Goal: Task Accomplishment & Management: Use online tool/utility

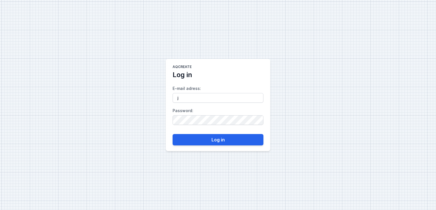
type input "[EMAIL_ADDRESS][DOMAIN_NAME]"
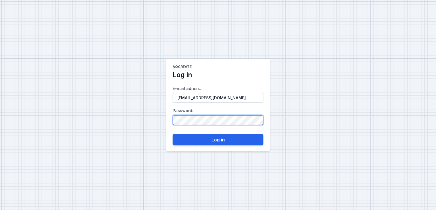
click at [173, 134] on button "Log in" at bounding box center [218, 139] width 91 height 11
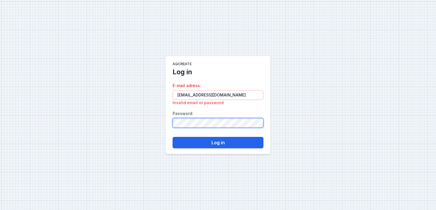
click at [119, 120] on div "AQcreate Log in E-mail adress : [EMAIL_ADDRESS][DOMAIN_NAME] Invalid email or p…" at bounding box center [218, 105] width 436 height 210
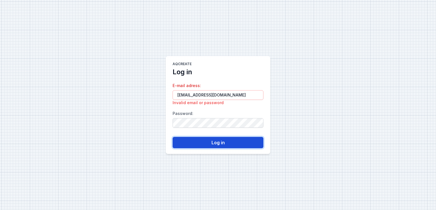
click at [214, 143] on button "Log in" at bounding box center [218, 142] width 91 height 11
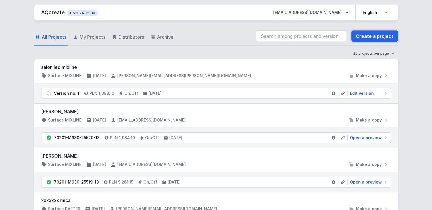
click at [361, 36] on link "Create a project" at bounding box center [374, 35] width 47 height 11
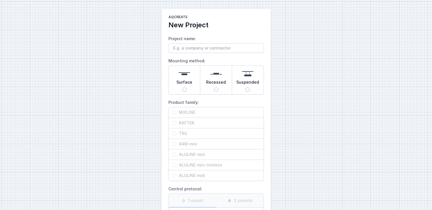
click at [183, 87] on input "Surface" at bounding box center [184, 89] width 5 height 5
radio input "true"
click at [184, 111] on span "MIXLINE" at bounding box center [218, 112] width 83 height 6
click at [177, 111] on input "MIXLINE" at bounding box center [174, 112] width 5 height 5
radio input "true"
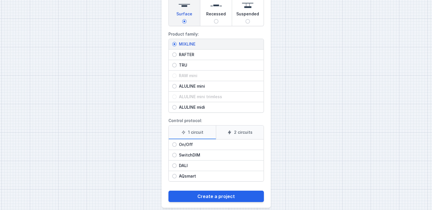
scroll to position [74, 0]
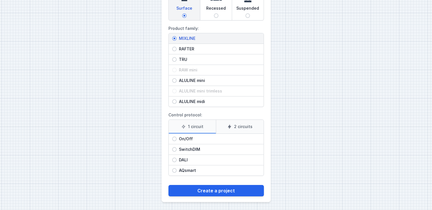
click at [186, 139] on span "On/Off" at bounding box center [218, 139] width 83 height 6
click at [177, 139] on input "On/Off" at bounding box center [174, 138] width 5 height 5
radio input "true"
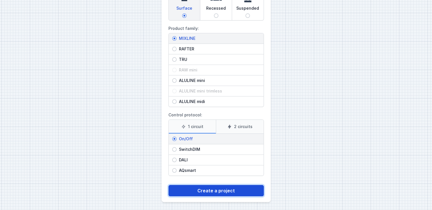
click at [212, 190] on button "Create a project" at bounding box center [215, 190] width 95 height 11
type input "DFM 7,5"
click at [210, 190] on button "Create a project" at bounding box center [215, 190] width 95 height 11
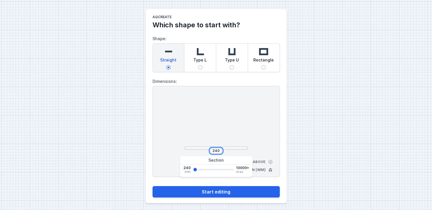
drag, startPoint x: 219, startPoint y: 148, endPoint x: 181, endPoint y: 148, distance: 37.2
click at [181, 147] on div "240 View from above Dimensions in [mm]" at bounding box center [216, 131] width 127 height 91
type input "7500"
click at [131, 159] on div "AQcreate Which shape to start with? Shape: Straight Type L Type U Rectangle Dim…" at bounding box center [216, 106] width 432 height 212
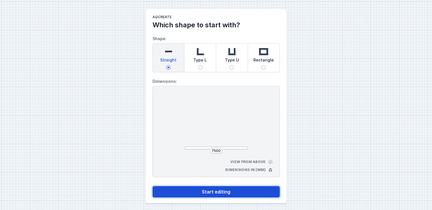
click at [199, 195] on button "Start editing" at bounding box center [216, 191] width 127 height 11
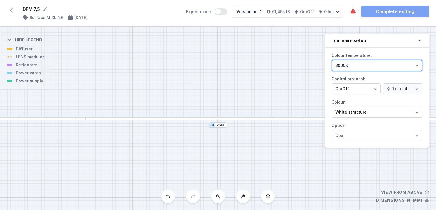
click at [374, 66] on select "3000K 4000K 2700K" at bounding box center [377, 65] width 91 height 11
select select "2700"
click at [332, 60] on select "3000K 4000K 2700K" at bounding box center [377, 65] width 91 height 11
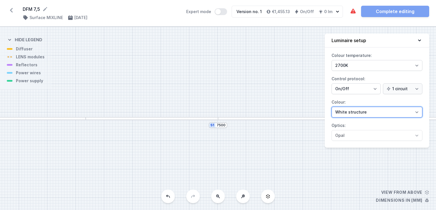
click at [346, 112] on select "White structure Black structure Gold structure Copper Gray Another colour (from…" at bounding box center [377, 111] width 91 height 11
select select "2"
click at [332, 106] on select "White structure Black structure Gold structure Copper Gray Another colour (from…" at bounding box center [377, 111] width 91 height 11
click at [145, 117] on div at bounding box center [152, 118] width 133 height 3
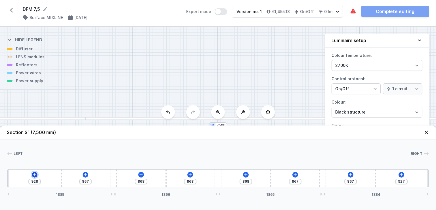
click at [34, 175] on icon at bounding box center [34, 174] width 3 height 3
click at [193, 173] on button at bounding box center [190, 175] width 6 height 6
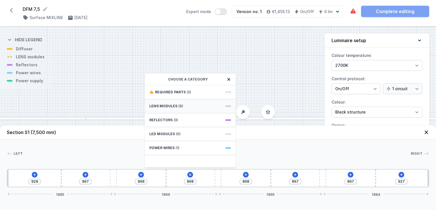
click at [194, 103] on div "LENS modules (6)" at bounding box center [190, 106] width 91 height 14
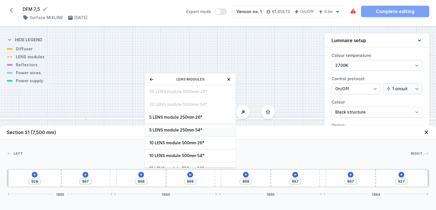
click at [185, 130] on span "5 LENS module 250mm 54°" at bounding box center [190, 130] width 82 height 6
type input "623"
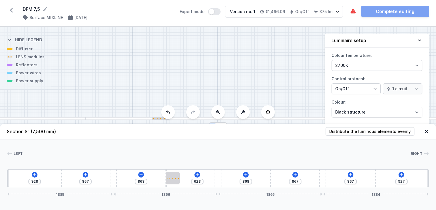
click at [108, 117] on div at bounding box center [152, 118] width 133 height 3
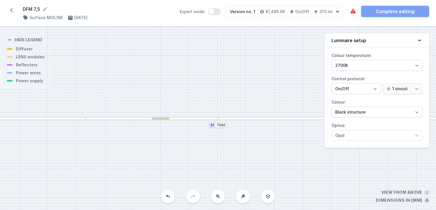
click at [159, 119] on div at bounding box center [161, 118] width 18 height 2
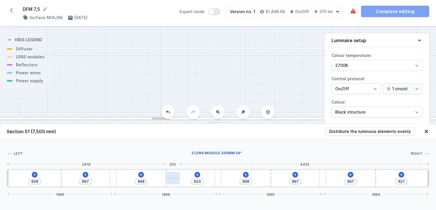
click at [175, 180] on div at bounding box center [173, 178] width 14 height 12
select select "1514"
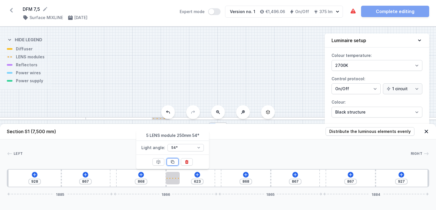
click at [175, 162] on button at bounding box center [173, 161] width 12 height 7
type input "123"
click at [175, 162] on button at bounding box center [173, 161] width 12 height 7
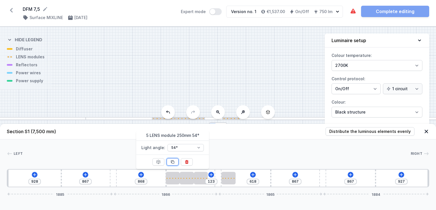
click at [175, 162] on button at bounding box center [173, 161] width 12 height 7
type input "368"
click at [187, 163] on icon at bounding box center [186, 162] width 3 height 4
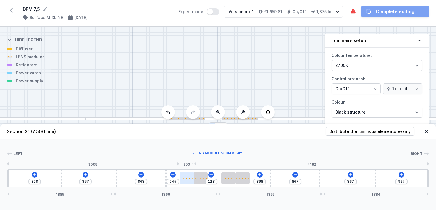
click at [186, 177] on div at bounding box center [187, 178] width 14 height 12
select select "1514"
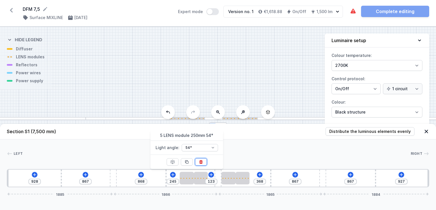
click at [204, 163] on button at bounding box center [201, 161] width 12 height 7
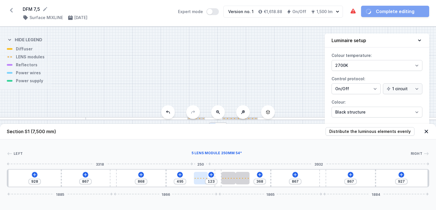
click at [203, 183] on div at bounding box center [201, 178] width 14 height 12
select select "1514"
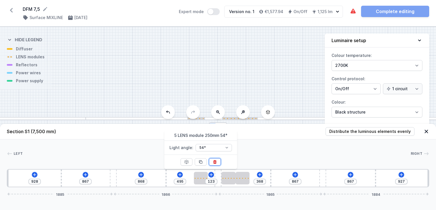
click at [216, 165] on button at bounding box center [215, 161] width 12 height 7
type input "868"
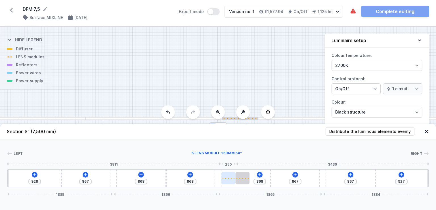
click at [227, 176] on div at bounding box center [229, 178] width 14 height 12
select select "1514"
click at [241, 157] on div at bounding box center [243, 161] width 12 height 14
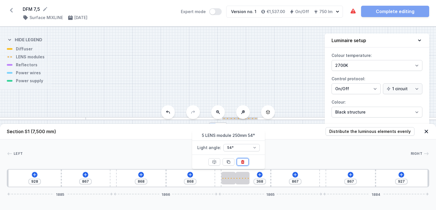
click at [241, 158] on button at bounding box center [243, 161] width 12 height 7
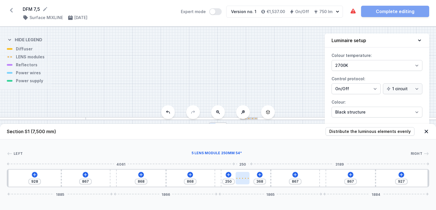
click at [242, 183] on div at bounding box center [243, 178] width 14 height 12
select select "1514"
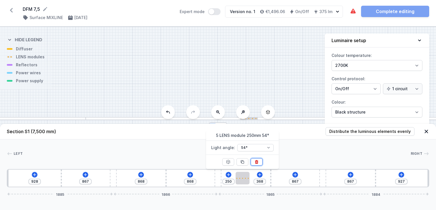
click at [256, 161] on icon at bounding box center [256, 162] width 3 height 4
type input "868"
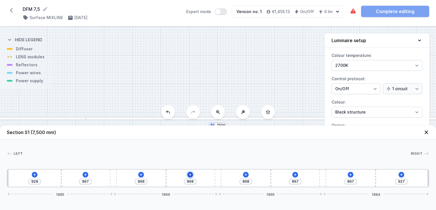
click at [191, 173] on icon at bounding box center [190, 174] width 5 height 5
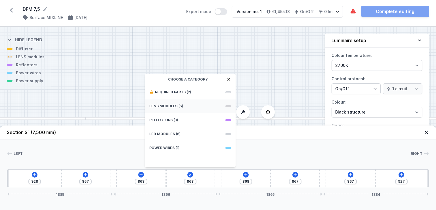
click at [195, 106] on div "LENS modules (6)" at bounding box center [190, 106] width 91 height 14
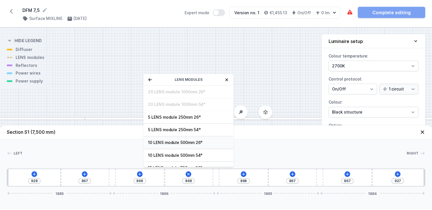
scroll to position [20, 0]
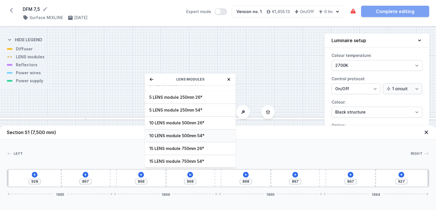
click at [187, 135] on span "10 LENS module 500mm 54°" at bounding box center [190, 136] width 82 height 6
type input "373"
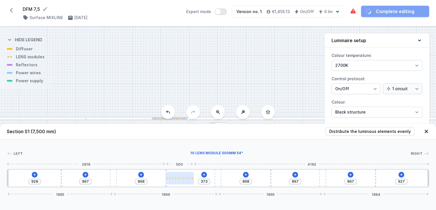
click at [187, 180] on div at bounding box center [180, 178] width 28 height 12
select select "2666"
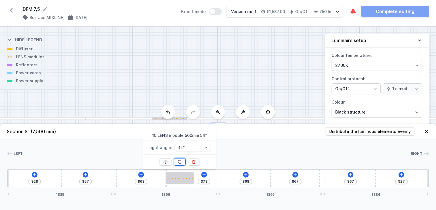
click at [178, 163] on icon at bounding box center [179, 161] width 5 height 5
type input "368"
click at [178, 163] on icon at bounding box center [179, 161] width 5 height 5
type input "372"
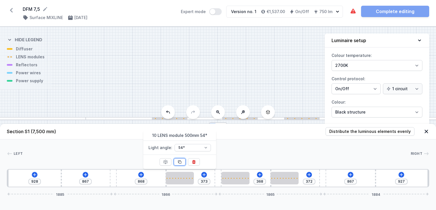
click at [178, 163] on icon at bounding box center [179, 161] width 5 height 5
type input "367"
click at [178, 163] on icon at bounding box center [179, 161] width 5 height 5
type input "432"
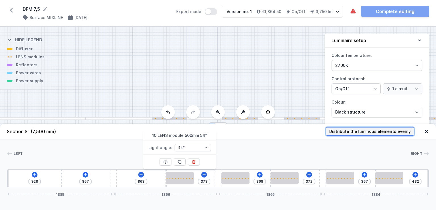
click at [365, 132] on span "Distribute the luminous elements evenly" at bounding box center [370, 131] width 82 height 6
type input "492"
type input "147"
type input "680"
type input "224"
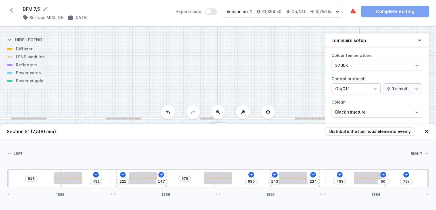
type input "750"
type input "55"
type input "745"
type input "60"
type input "740"
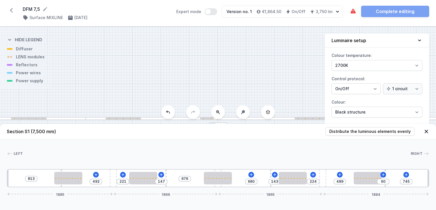
type input "65"
type input "735"
type input "70"
drag, startPoint x: 376, startPoint y: 171, endPoint x: 390, endPoint y: 169, distance: 13.7
type input "53"
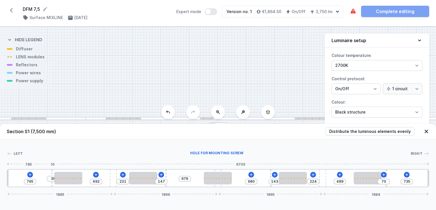
type input "750"
type input "63"
type input "740"
type input "73"
type input "730"
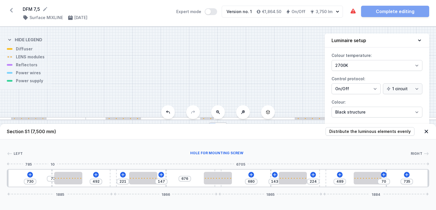
type input "78"
type input "725"
type input "83"
type input "720"
type input "88"
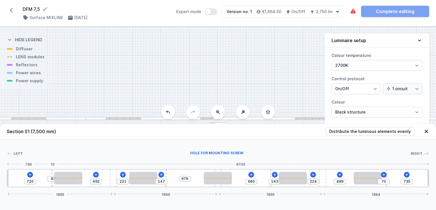
type input "715"
drag, startPoint x: 61, startPoint y: 170, endPoint x: 49, endPoint y: 170, distance: 12.8
click at [49, 170] on div at bounding box center [49, 177] width 1 height 17
drag, startPoint x: 220, startPoint y: 168, endPoint x: 227, endPoint y: 166, distance: 6.9
click at [227, 166] on div "Left Right 1 2 3 4 3 2 4 3 2 3 4 3 2 1 715 88 492 221 147 676 680 143 224 489 7…" at bounding box center [218, 163] width 436 height 48
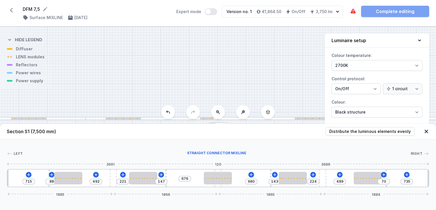
type input "868"
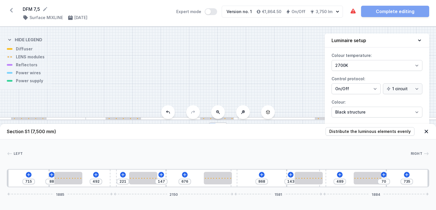
drag, startPoint x: 221, startPoint y: 170, endPoint x: 250, endPoint y: 175, distance: 30.3
type input "550"
drag, startPoint x: 229, startPoint y: 175, endPoint x: 224, endPoint y: 176, distance: 5.7
click at [224, 176] on div at bounding box center [211, 178] width 28 height 12
click at [262, 174] on icon at bounding box center [262, 174] width 5 height 5
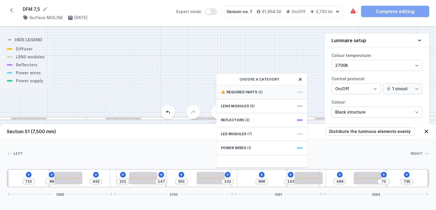
click at [262, 94] on div "Required parts (2)" at bounding box center [261, 92] width 91 height 14
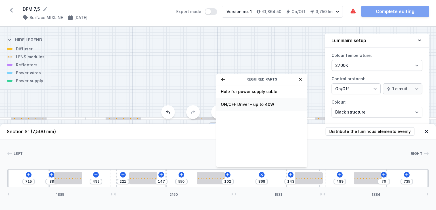
click at [261, 107] on div "ON/OFF Driver - up to 40W" at bounding box center [261, 104] width 91 height 13
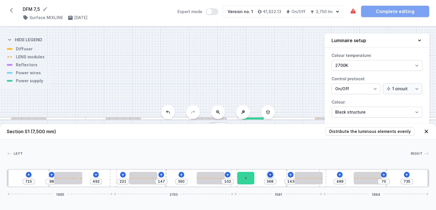
click at [271, 173] on icon at bounding box center [270, 174] width 5 height 5
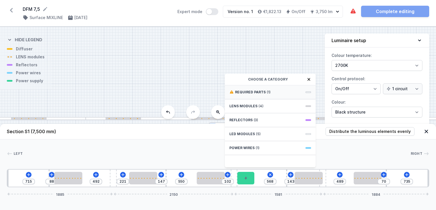
click at [266, 96] on div "Required parts (1)" at bounding box center [270, 92] width 91 height 14
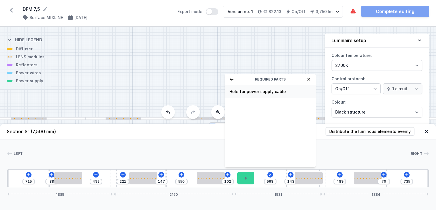
click at [266, 92] on span "Hole for power supply cable" at bounding box center [270, 92] width 82 height 6
type input "498"
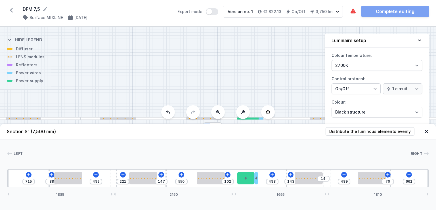
type input "656"
type input "19"
type input "651"
type input "24"
type input "646"
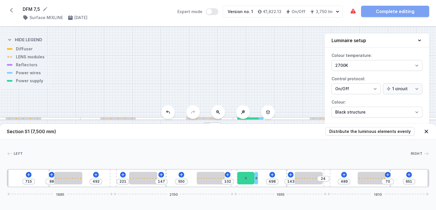
type input "29"
type input "641"
type input "34"
drag, startPoint x: 325, startPoint y: 172, endPoint x: 336, endPoint y: 172, distance: 11.1
click at [336, 172] on div "715 88 492 221 147 550 102 498 143 34 489 70 641 1885 2150 1675 1790" at bounding box center [218, 178] width 423 height 18
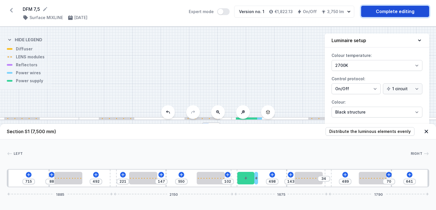
click at [383, 8] on link "Complete editing" at bounding box center [395, 11] width 68 height 11
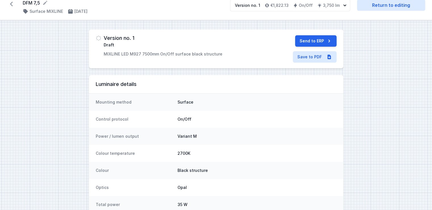
scroll to position [7, 0]
click at [314, 55] on link "Save to PDF" at bounding box center [315, 56] width 44 height 11
click at [310, 36] on button "Send to ERP" at bounding box center [315, 40] width 41 height 11
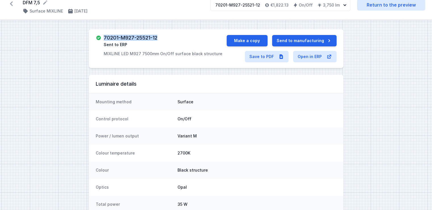
drag, startPoint x: 159, startPoint y: 35, endPoint x: 101, endPoint y: 30, distance: 58.7
click at [101, 30] on div "70201-M927-25521-12 Sent to ERP MIXLINE LED M927 7500mm On/Off surface black st…" at bounding box center [216, 48] width 254 height 39
copy h3 "70201-M927-25521-12"
click at [268, 62] on link "Save to PDF" at bounding box center [267, 56] width 44 height 11
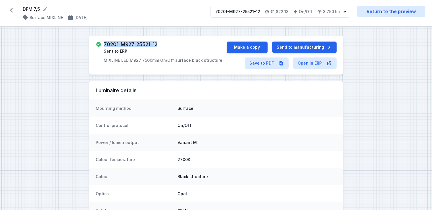
click at [11, 10] on icon at bounding box center [11, 10] width 3 height 5
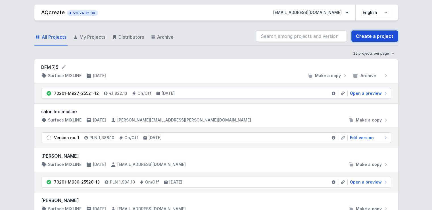
click at [375, 35] on link "Create a project" at bounding box center [374, 35] width 47 height 11
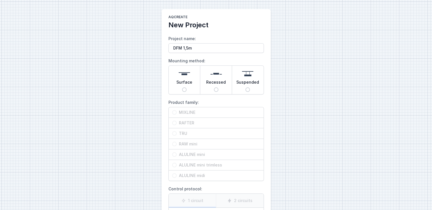
type input "DFM 1,5m"
click at [185, 83] on span "Surface" at bounding box center [184, 83] width 16 height 8
click at [185, 87] on input "Surface" at bounding box center [184, 89] width 5 height 5
radio input "true"
click at [188, 113] on span "MIXLINE" at bounding box center [218, 112] width 83 height 6
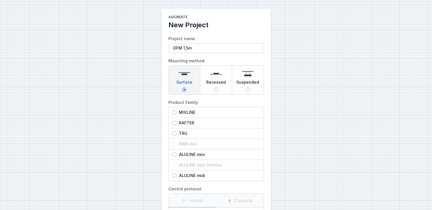
click at [177, 113] on input "MIXLINE" at bounding box center [174, 112] width 5 height 5
radio input "true"
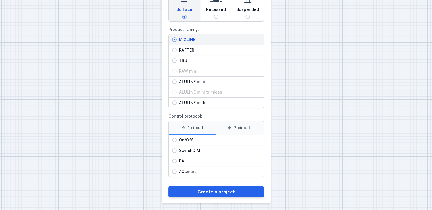
scroll to position [74, 0]
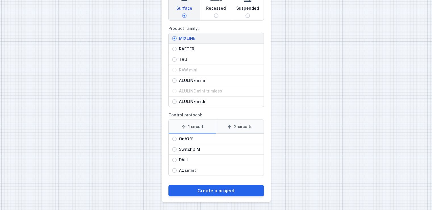
click at [187, 138] on span "On/Off" at bounding box center [218, 139] width 83 height 6
click at [177, 138] on input "On/Off" at bounding box center [174, 138] width 5 height 5
radio input "true"
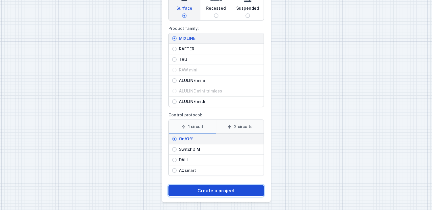
click at [209, 192] on button "Create a project" at bounding box center [215, 190] width 95 height 11
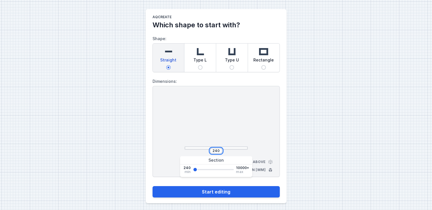
drag, startPoint x: 220, startPoint y: 150, endPoint x: 170, endPoint y: 144, distance: 49.8
click at [170, 144] on div "240 View from above Dimensions in [mm]" at bounding box center [216, 131] width 127 height 91
type input "1500"
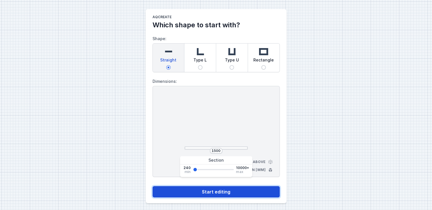
click at [224, 190] on button "Start editing" at bounding box center [216, 191] width 127 height 11
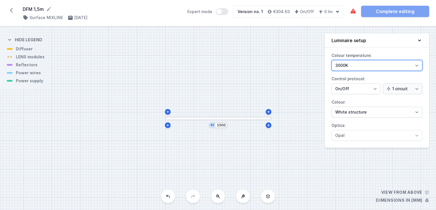
click at [373, 65] on select "3000K 4000K 2700K" at bounding box center [377, 65] width 91 height 11
select select "2700"
click at [332, 60] on select "3000K 4000K 2700K" at bounding box center [377, 65] width 91 height 11
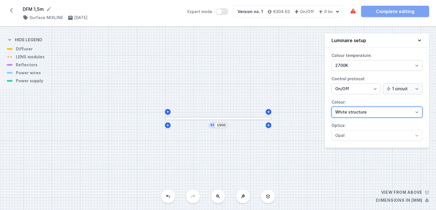
click at [350, 112] on select "White structure Black structure Gold structure Copper Gray Another colour (from…" at bounding box center [377, 111] width 91 height 11
select select "2"
click at [332, 106] on select "White structure Black structure Gold structure Copper Gray Another colour (from…" at bounding box center [377, 111] width 91 height 11
click at [209, 118] on div at bounding box center [218, 118] width 106 height 3
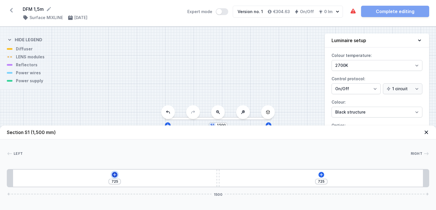
click at [117, 174] on icon at bounding box center [114, 174] width 5 height 5
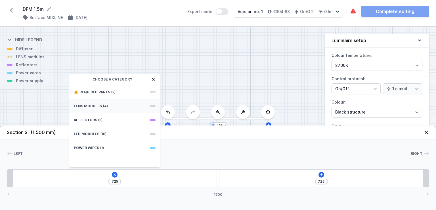
click at [120, 106] on div "LENS modules (4)" at bounding box center [114, 106] width 91 height 14
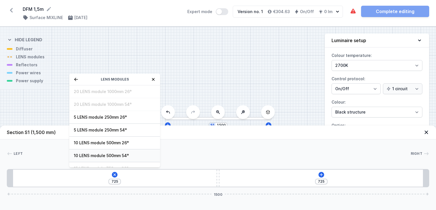
click at [102, 153] on span "10 LENS module 500mm 54°" at bounding box center [115, 156] width 82 height 6
type input "225"
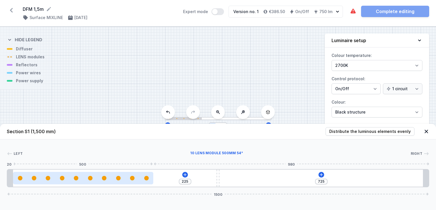
click at [109, 177] on div at bounding box center [83, 178] width 141 height 5
select select "2666"
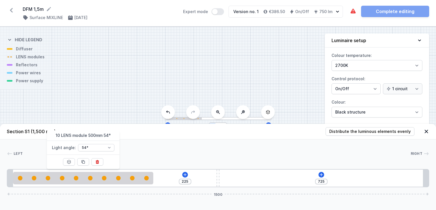
click at [115, 150] on label "Light angle : 26° 54°" at bounding box center [83, 148] width 73 height 14
click at [114, 150] on select "26° 54°" at bounding box center [96, 147] width 36 height 7
click at [100, 161] on button at bounding box center [97, 161] width 12 height 7
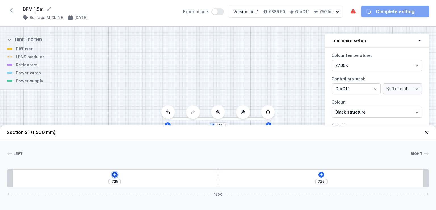
click at [114, 172] on icon at bounding box center [114, 174] width 5 height 5
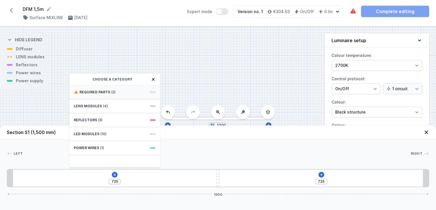
click at [117, 96] on div "Required parts (2)" at bounding box center [114, 92] width 91 height 14
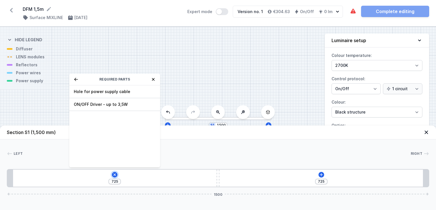
click at [115, 171] on icon at bounding box center [115, 174] width 7 height 7
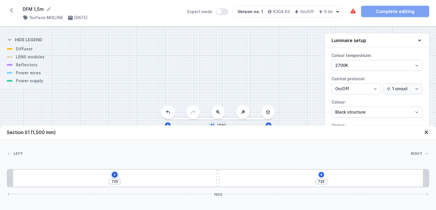
click at [115, 172] on button at bounding box center [115, 175] width 6 height 6
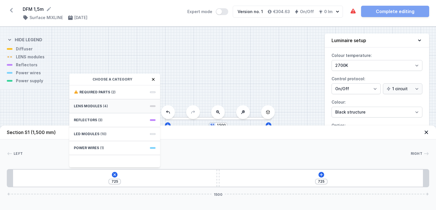
click at [110, 106] on div "LENS modules (4)" at bounding box center [114, 106] width 91 height 14
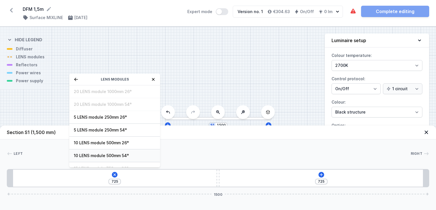
click at [116, 154] on span "10 LENS module 500mm 54°" at bounding box center [115, 156] width 82 height 6
type input "225"
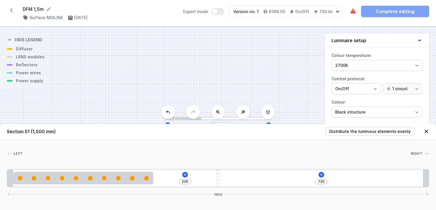
click at [321, 171] on div "[PHONE_NUMBER]" at bounding box center [218, 178] width 423 height 18
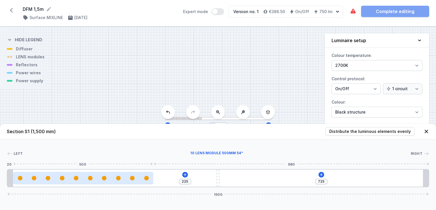
click at [116, 176] on div at bounding box center [83, 178] width 141 height 5
select select "2666"
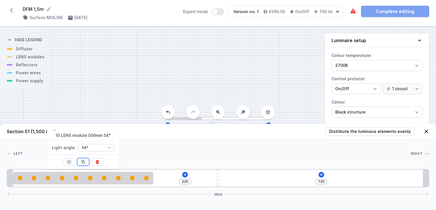
click at [81, 160] on icon at bounding box center [83, 161] width 5 height 5
type input "230"
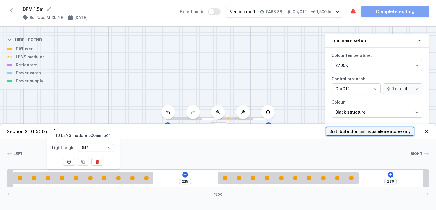
click at [353, 132] on span "Distribute the luminous elements evenly" at bounding box center [370, 131] width 82 height 6
type input "78"
type input "146"
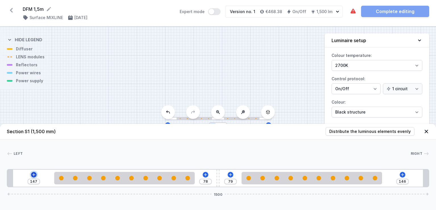
click at [32, 175] on icon at bounding box center [34, 174] width 5 height 5
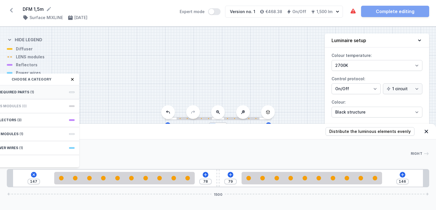
click at [48, 91] on div "Required parts (1)" at bounding box center [33, 92] width 91 height 14
click at [42, 91] on span "Hole for power supply cable" at bounding box center [34, 92] width 82 height 6
type input "67"
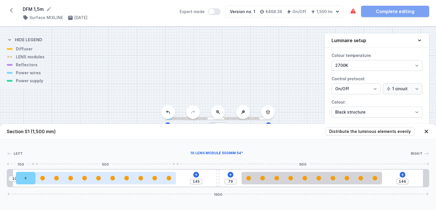
type input "225"
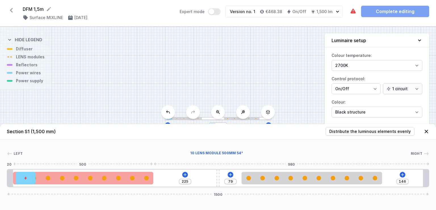
drag, startPoint x: 140, startPoint y: 175, endPoint x: 109, endPoint y: 174, distance: 31.0
click at [109, 174] on div at bounding box center [83, 178] width 141 height 12
drag, startPoint x: 36, startPoint y: 177, endPoint x: 45, endPoint y: 176, distance: 9.5
click at [45, 176] on div at bounding box center [83, 178] width 141 height 5
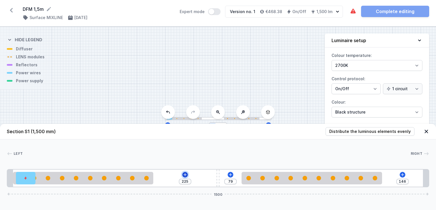
click at [185, 175] on icon at bounding box center [185, 174] width 5 height 5
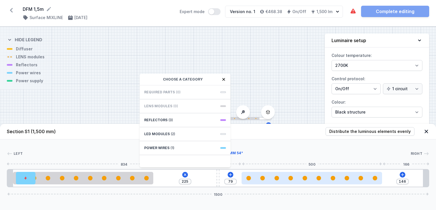
type input "147"
type input "78"
type input "133"
type input "92"
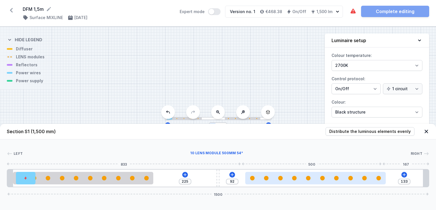
type input "122"
type input "103"
type input "109"
type input "116"
type input "92"
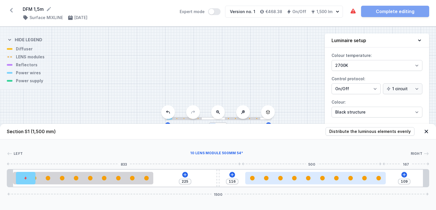
type input "133"
type input "85"
type input "140"
type input "79"
type input "146"
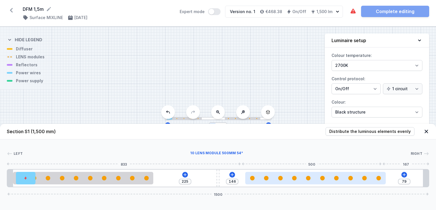
type input "72"
type input "153"
type input "63"
type input "162"
type input "57"
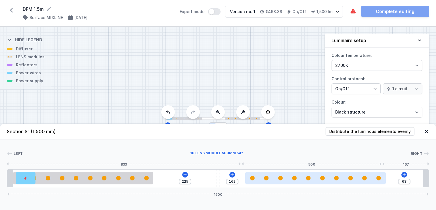
type input "168"
type input "47"
type input "178"
type input "42"
type input "183"
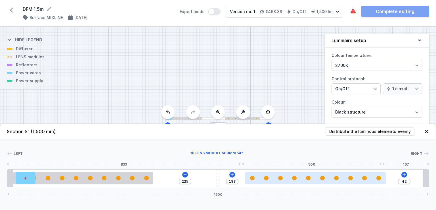
type input "39"
type input "186"
type input "32"
type input "225"
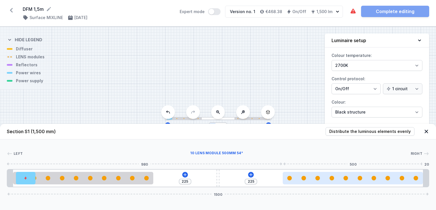
drag, startPoint x: 263, startPoint y: 174, endPoint x: 300, endPoint y: 180, distance: 37.6
click at [300, 180] on div at bounding box center [353, 178] width 141 height 12
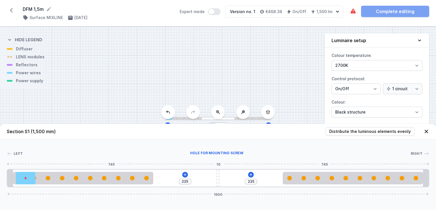
type input "228"
type input "222"
type input "234"
type input "216"
type input "248"
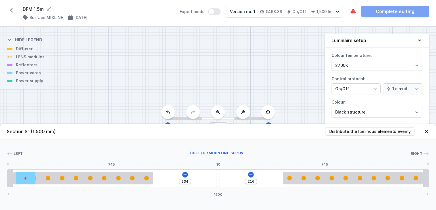
type input "202"
type input "258"
type input "192"
type input "263"
type input "187"
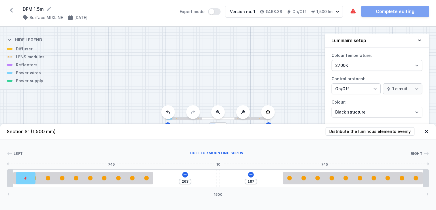
type input "271"
type input "179"
type input "276"
type input "174"
type input "280"
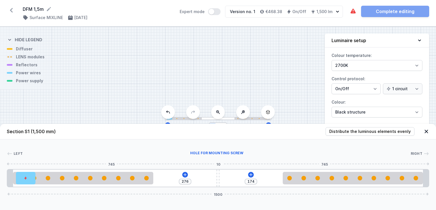
type input "170"
type input "289"
type input "161"
type input "297"
type input "153"
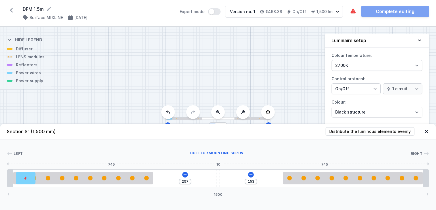
type input "307"
type input "143"
type input "314"
type input "136"
type input "319"
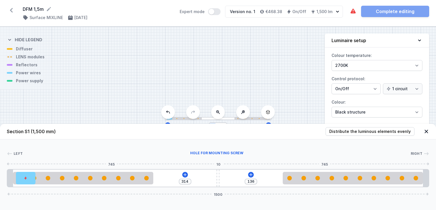
type input "131"
type input "324"
type input "126"
type input "329"
type input "121"
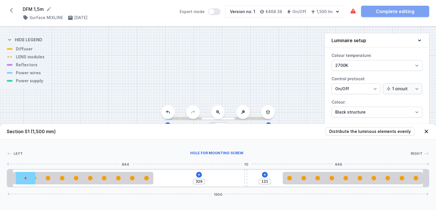
type input "337"
type input "113"
type input "347"
type input "103"
type input "353"
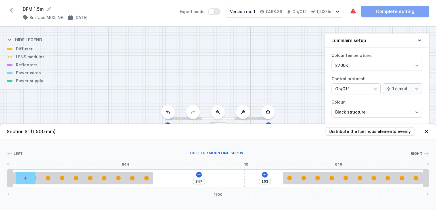
type input "97"
type input "357"
type input "93"
type input "363"
type input "87"
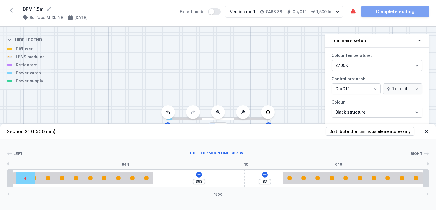
type input "366"
type input "84"
type input "369"
type input "81"
type input "374"
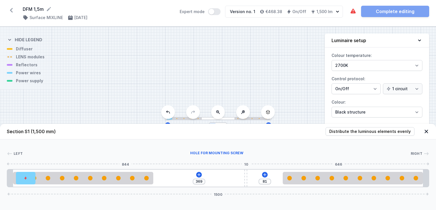
type input "76"
type input "378"
type input "72"
type input "381"
type input "69"
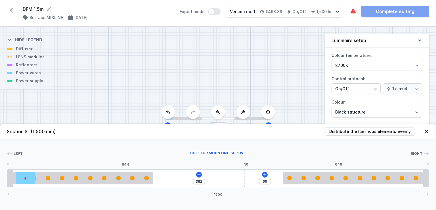
type input "383"
type input "67"
type input "384"
type input "66"
type input "385"
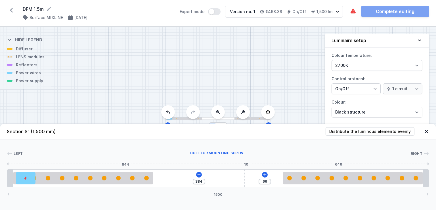
type input "65"
type input "386"
type input "64"
type input "388"
type input "62"
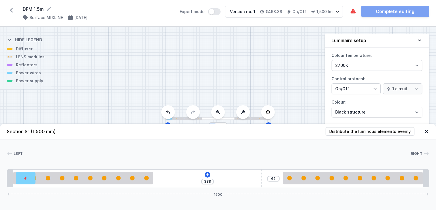
drag, startPoint x: 218, startPoint y: 174, endPoint x: 266, endPoint y: 175, distance: 47.7
click at [266, 175] on div "388 62 1500" at bounding box center [218, 178] width 423 height 18
click at [206, 173] on icon at bounding box center [208, 174] width 5 height 5
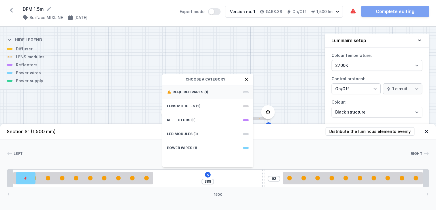
click at [202, 94] on div "Required parts (1)" at bounding box center [207, 92] width 91 height 14
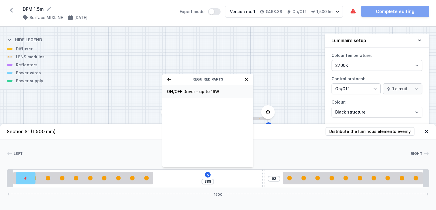
click at [211, 93] on span "ON/OFF Driver - up to 16W" at bounding box center [208, 92] width 82 height 6
type input "88"
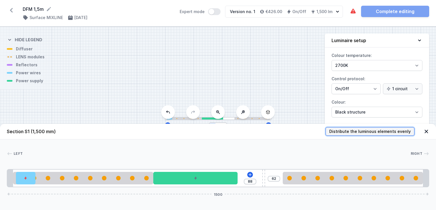
click at [369, 128] on button "Distribute the luminous elements evenly" at bounding box center [370, 131] width 89 height 9
type input "14"
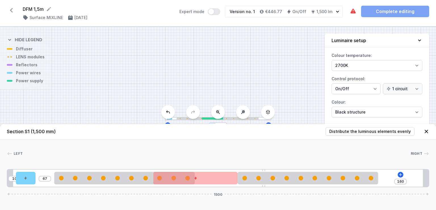
type input "67"
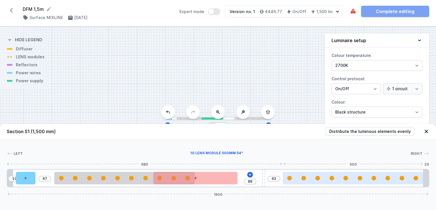
drag, startPoint x: 282, startPoint y: 182, endPoint x: 334, endPoint y: 181, distance: 52.0
click at [334, 181] on div at bounding box center [353, 178] width 141 height 12
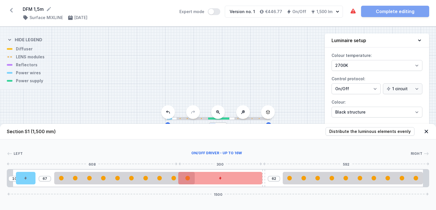
drag, startPoint x: 213, startPoint y: 179, endPoint x: 220, endPoint y: 180, distance: 7.7
click at [220, 180] on div at bounding box center [220, 178] width 84 height 12
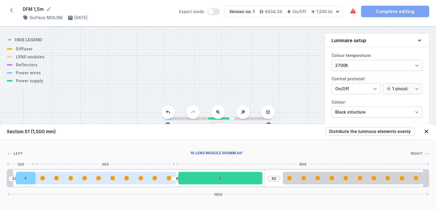
drag, startPoint x: 76, startPoint y: 179, endPoint x: 63, endPoint y: 176, distance: 13.0
click at [63, 176] on div at bounding box center [105, 178] width 141 height 5
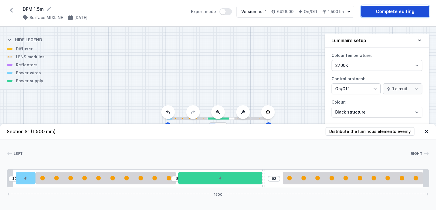
click at [392, 9] on link "Complete editing" at bounding box center [395, 11] width 68 height 11
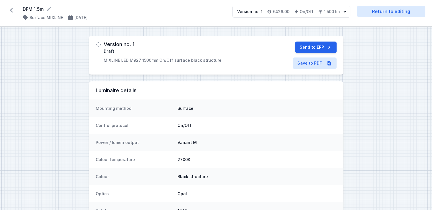
click at [12, 10] on icon at bounding box center [11, 10] width 9 height 9
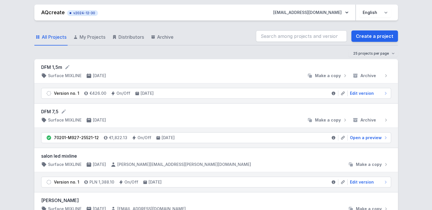
click at [60, 68] on form "DFM 1,5m" at bounding box center [216, 67] width 350 height 7
click at [361, 93] on span "Edit version" at bounding box center [362, 93] width 24 height 6
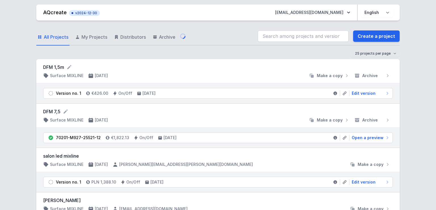
select select "2700"
select select "2"
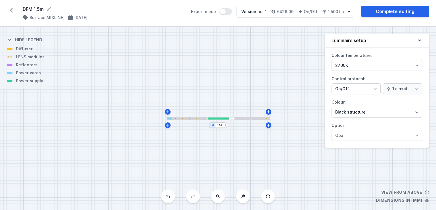
click at [228, 118] on div at bounding box center [218, 118] width 21 height 2
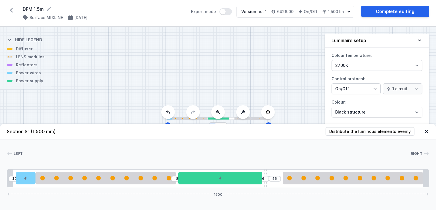
type input "55"
type input "7"
type input "53"
type input "9"
type input "51"
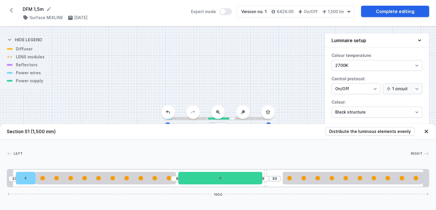
type input "11"
type input "50"
type input "12"
type input "49"
type input "13"
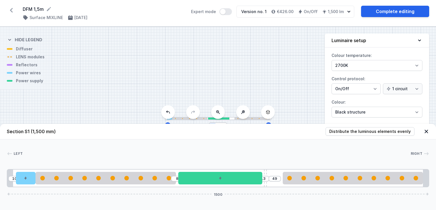
type input "48"
type input "14"
type input "47"
type input "15"
type input "45"
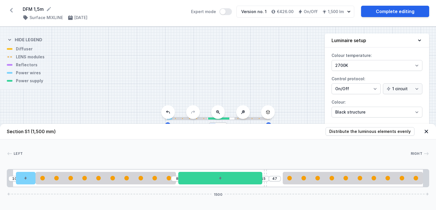
type input "17"
type input "44"
type input "18"
type input "43"
type input "19"
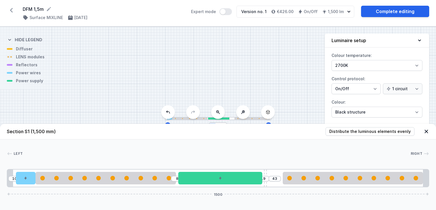
type input "41"
type input "21"
type input "40"
type input "22"
type input "39"
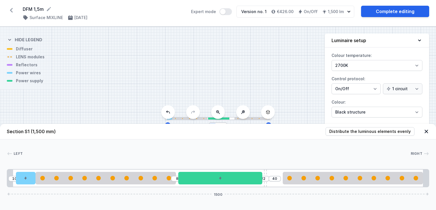
type input "23"
type input "38"
type input "24"
type input "37"
type input "25"
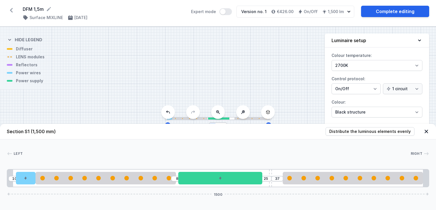
type input "36"
type input "26"
drag, startPoint x: 265, startPoint y: 173, endPoint x: 275, endPoint y: 174, distance: 10.8
click at [275, 174] on div "10 8 31 31 1500" at bounding box center [218, 178] width 423 height 18
drag, startPoint x: 248, startPoint y: 180, endPoint x: 261, endPoint y: 178, distance: 13.5
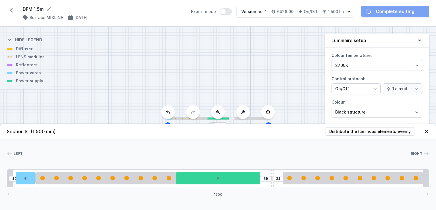
click at [261, 178] on div "10 39 31 1500" at bounding box center [218, 178] width 423 height 18
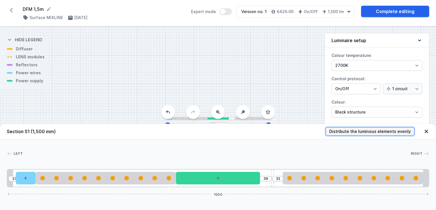
click at [344, 130] on span "Distribute the luminous elements evenly" at bounding box center [370, 131] width 82 height 6
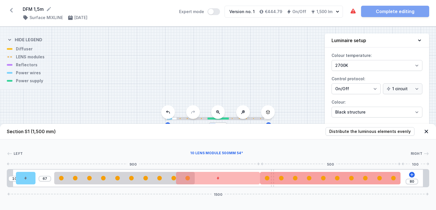
drag, startPoint x: 317, startPoint y: 180, endPoint x: 336, endPoint y: 183, distance: 19.0
click at [336, 183] on div at bounding box center [330, 178] width 141 height 12
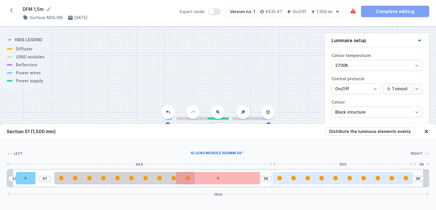
drag, startPoint x: 299, startPoint y: 181, endPoint x: 317, endPoint y: 183, distance: 18.0
click at [317, 183] on div at bounding box center [343, 178] width 141 height 12
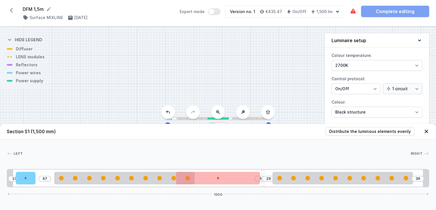
drag, startPoint x: 272, startPoint y: 169, endPoint x: 264, endPoint y: 168, distance: 8.0
click at [264, 168] on div "Left Right 1 2 3 4 5 3 1 10 67 5 29 36 1500 30 70 67 500 300 10 29 500 56 20 14…" at bounding box center [218, 163] width 436 height 48
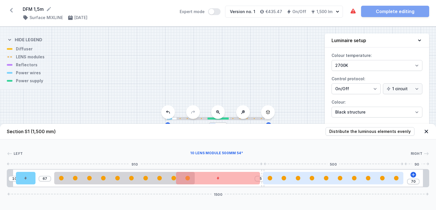
click at [295, 174] on div at bounding box center [333, 178] width 141 height 12
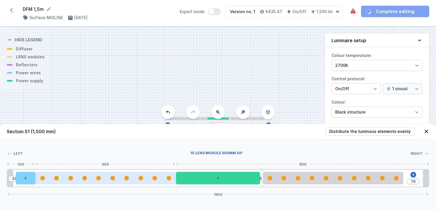
drag, startPoint x: 138, startPoint y: 172, endPoint x: 124, endPoint y: 172, distance: 14.5
click at [124, 172] on div at bounding box center [105, 178] width 141 height 12
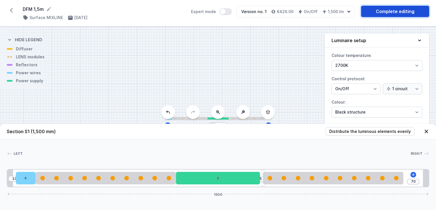
click at [394, 7] on link "Complete editing" at bounding box center [395, 11] width 68 height 11
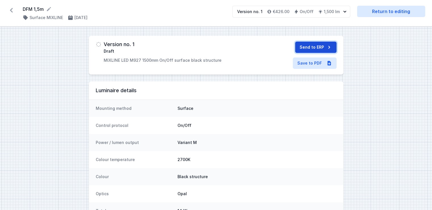
click at [318, 49] on button "Send to ERP" at bounding box center [315, 46] width 41 height 11
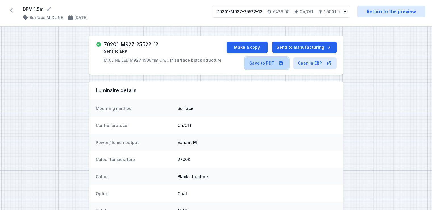
click at [266, 60] on link "Save to PDF" at bounding box center [267, 62] width 44 height 11
